Goal: Task Accomplishment & Management: Manage account settings

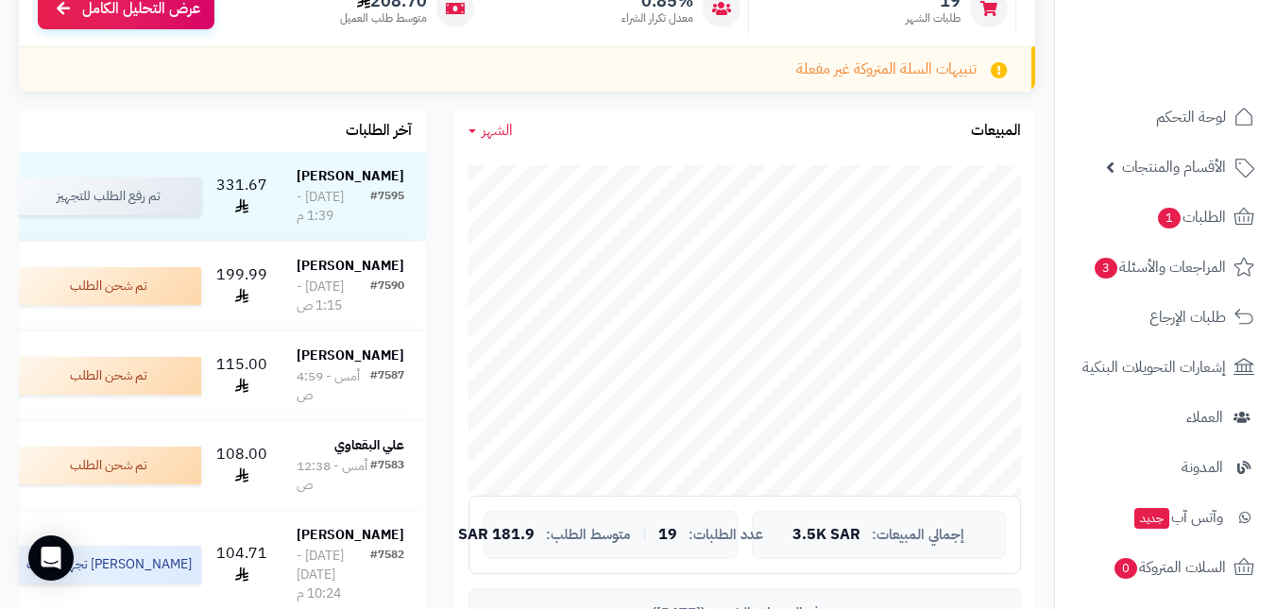
scroll to position [283, 0]
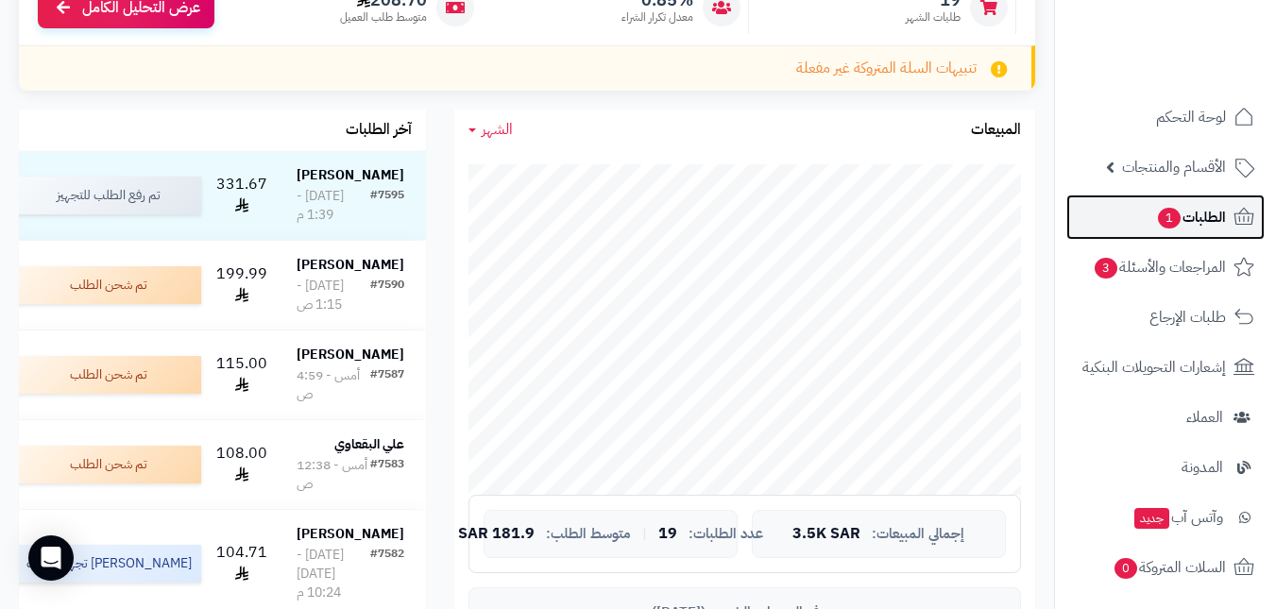
click at [1127, 224] on link "الطلبات 1" at bounding box center [1165, 217] width 198 height 45
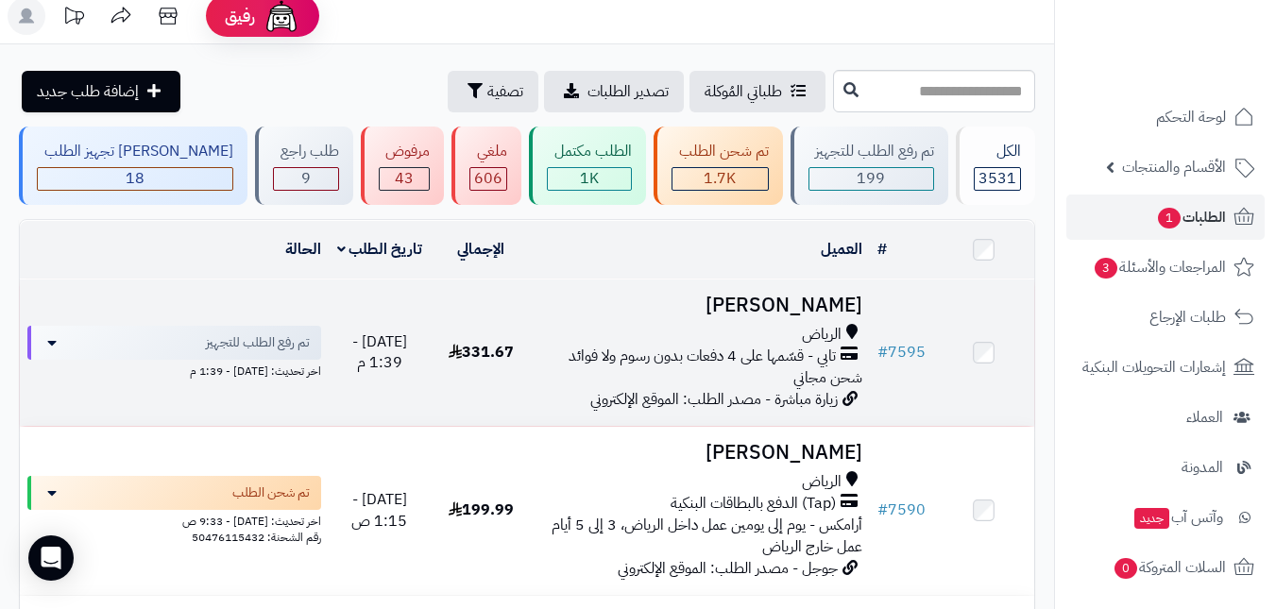
scroll to position [94, 0]
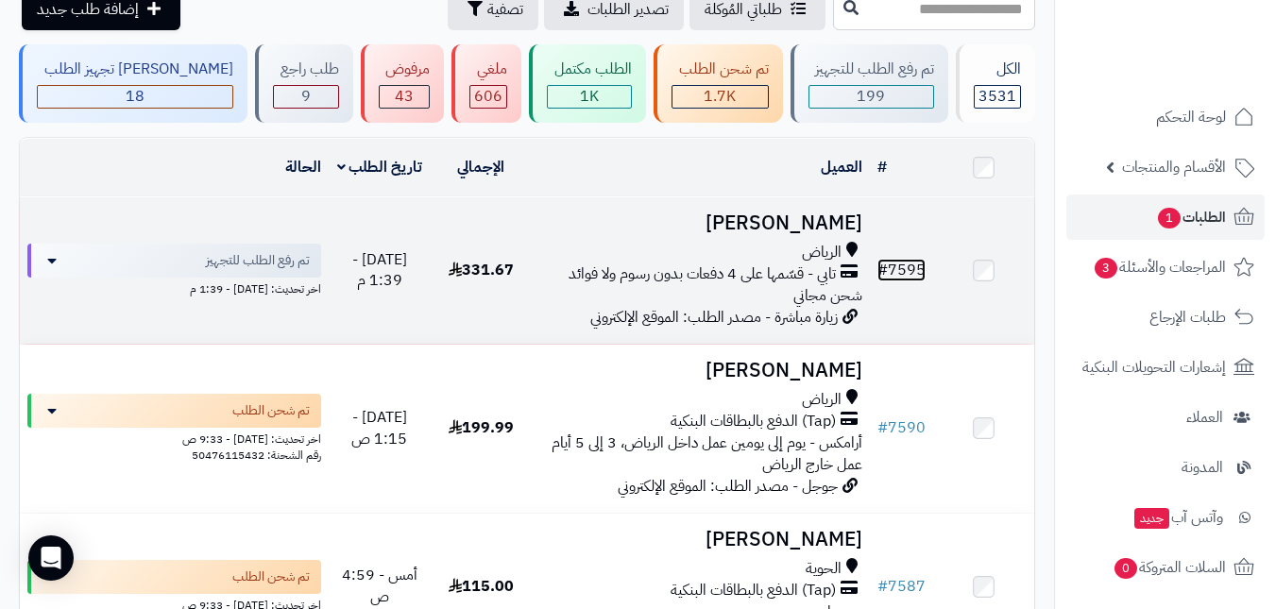
click at [896, 271] on link "# 7595" at bounding box center [901, 270] width 48 height 23
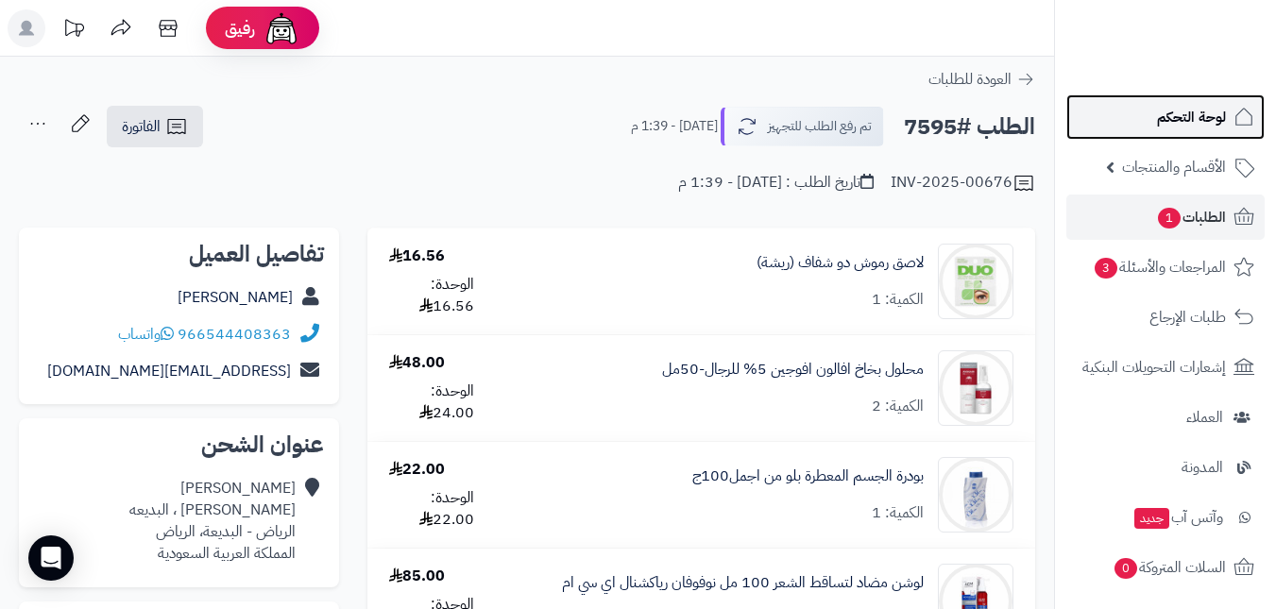
click at [1223, 129] on span "لوحة التحكم" at bounding box center [1191, 117] width 69 height 26
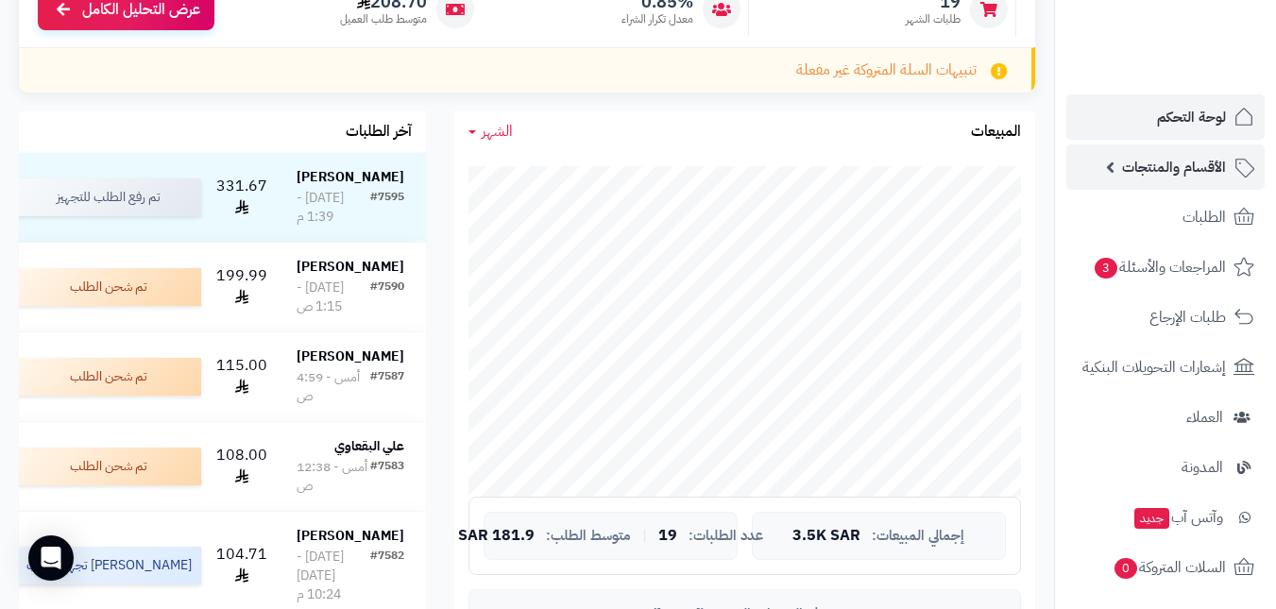
click at [1173, 157] on span "الأقسام والمنتجات" at bounding box center [1174, 167] width 104 height 26
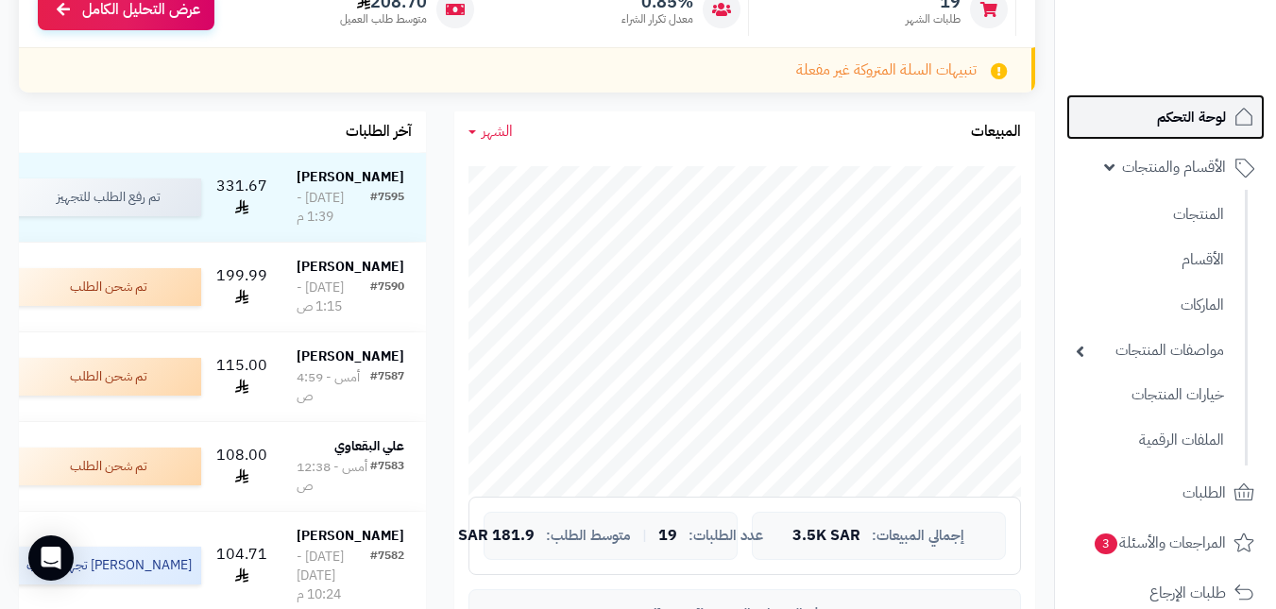
click at [1171, 98] on link "لوحة التحكم" at bounding box center [1165, 116] width 198 height 45
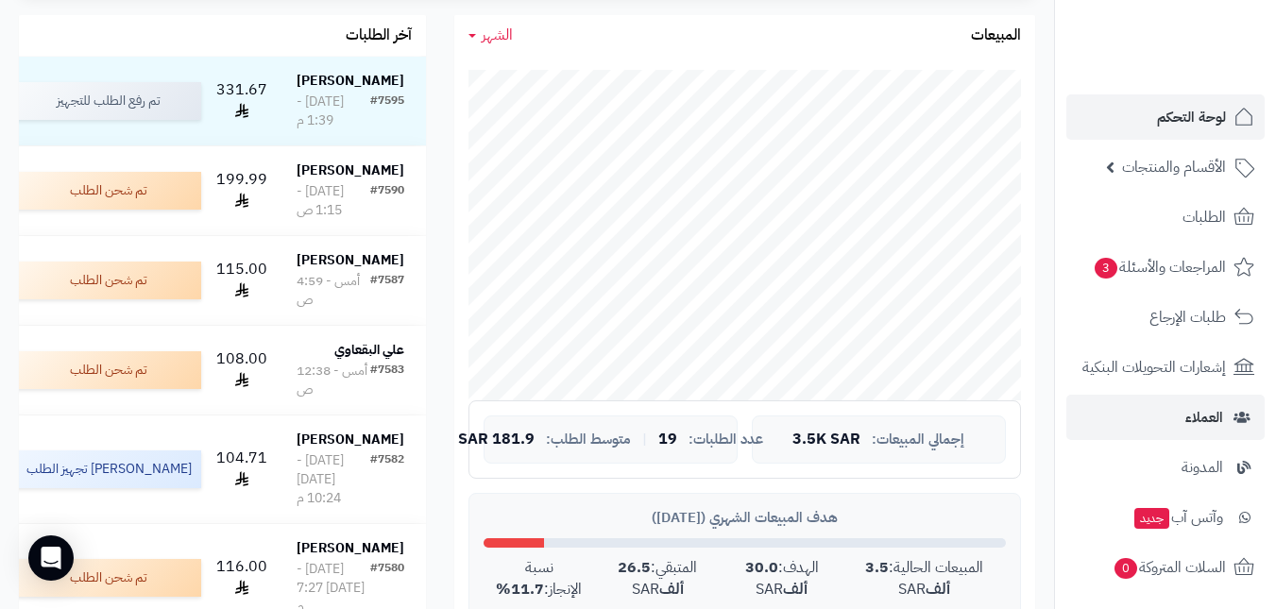
scroll to position [283, 0]
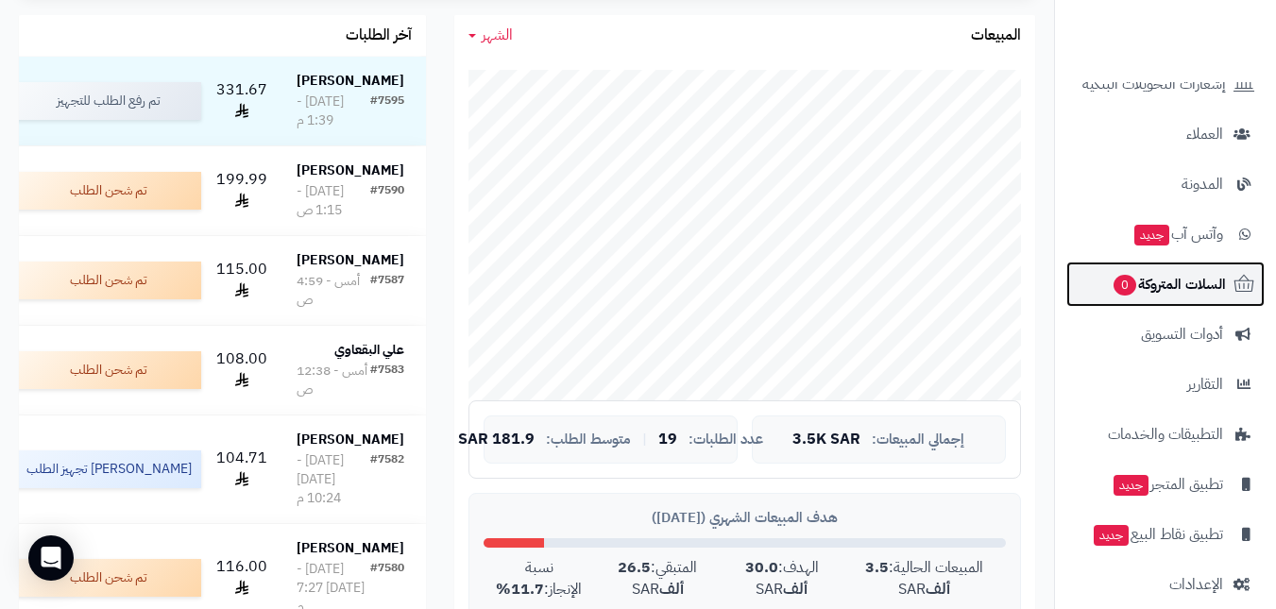
click at [1184, 281] on span "السلات المتروكة 0" at bounding box center [1169, 284] width 114 height 26
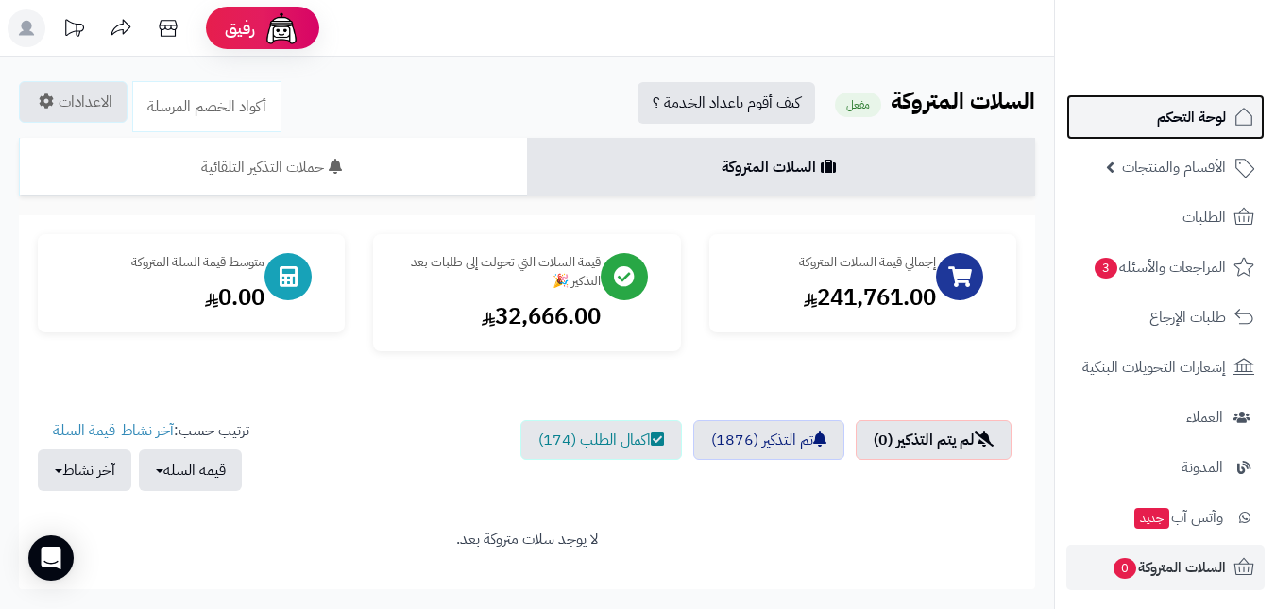
click at [1187, 126] on span "لوحة التحكم" at bounding box center [1191, 117] width 69 height 26
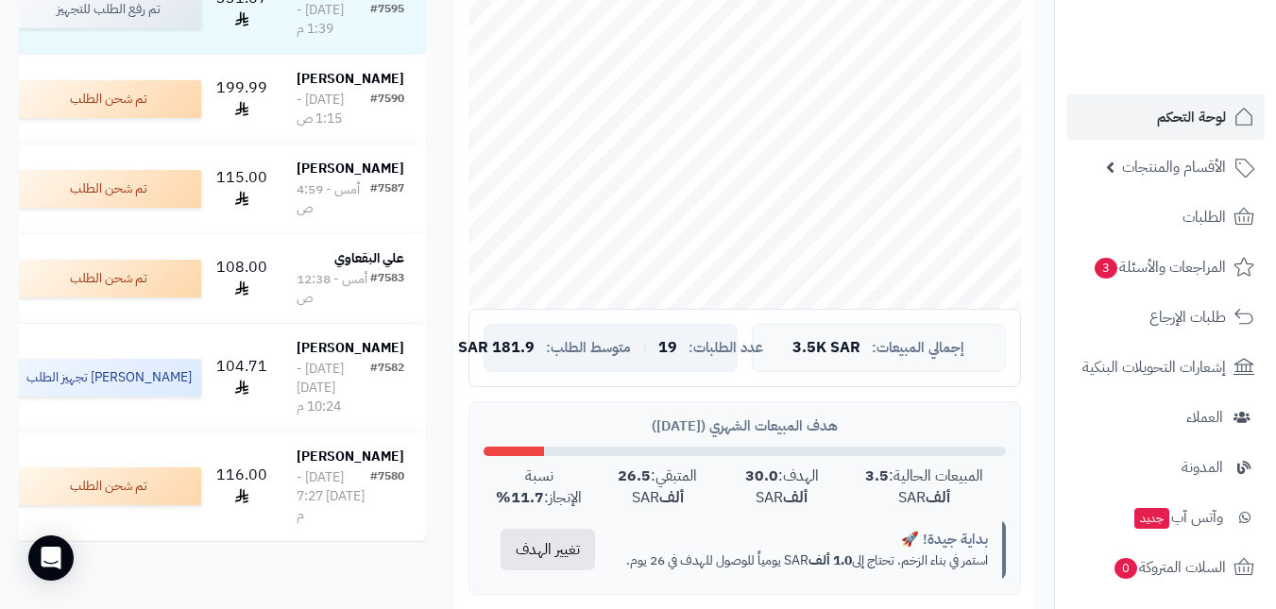
scroll to position [472, 0]
